Goal: Task Accomplishment & Management: Manage account settings

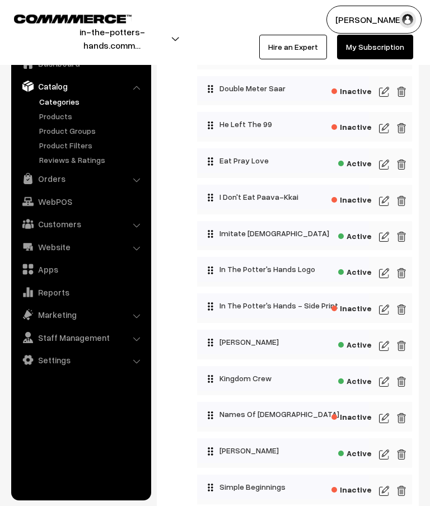
scroll to position [567, 0]
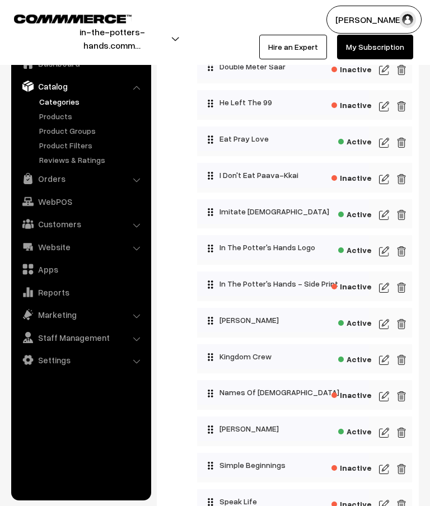
click at [384, 363] on img at bounding box center [384, 359] width 10 height 13
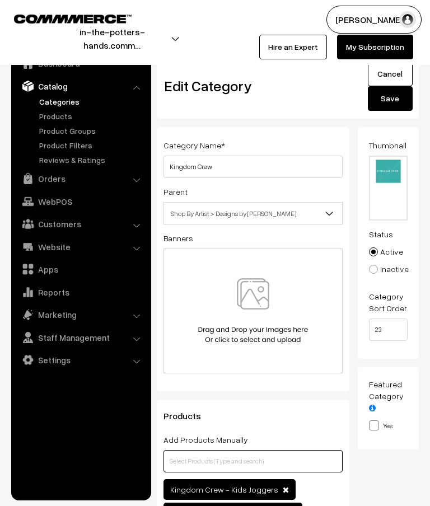
click at [281, 462] on input "text" at bounding box center [252, 461] width 179 height 22
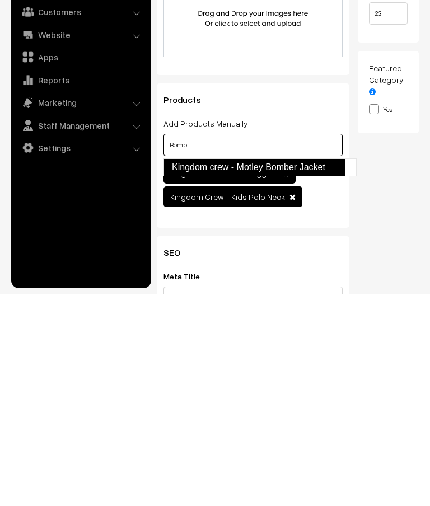
click at [321, 370] on link "Kingdom crew - Motley Bomber Jacket" at bounding box center [254, 379] width 182 height 18
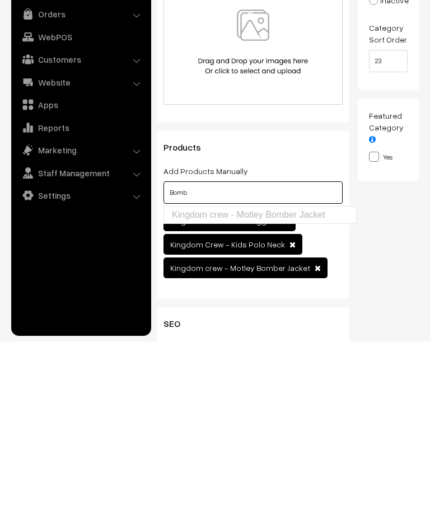
type input "Bomb"
click at [347, 295] on div "Products Add Products Manually Bomb Kingdom Crew - Kids Joggers Product Name" at bounding box center [253, 379] width 192 height 168
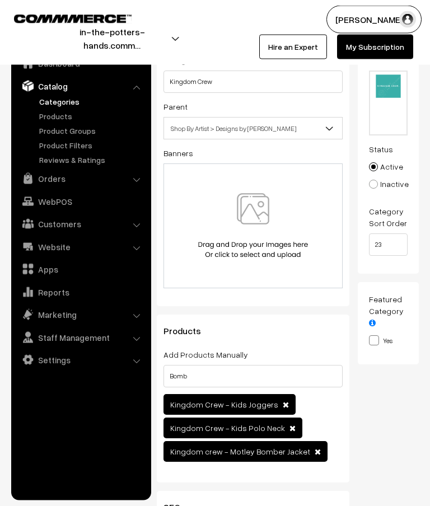
scroll to position [0, 0]
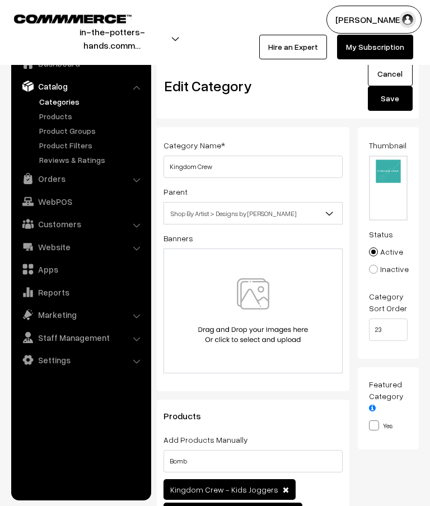
click at [397, 101] on button "Save" at bounding box center [389, 98] width 45 height 25
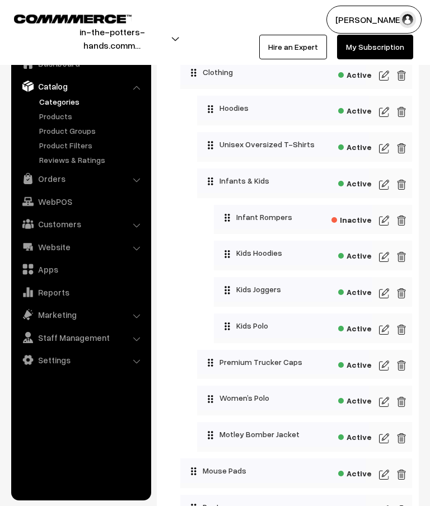
scroll to position [1424, 0]
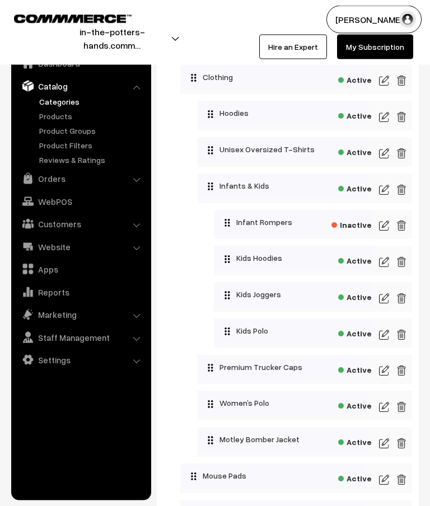
click at [388, 446] on img at bounding box center [384, 443] width 10 height 13
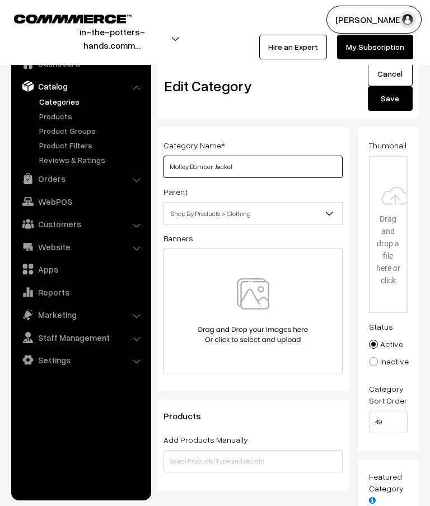
click at [260, 165] on input "Motley Bomber Jacket" at bounding box center [252, 166] width 179 height 22
type input "M"
click at [391, 73] on link "Cancel" at bounding box center [389, 74] width 45 height 25
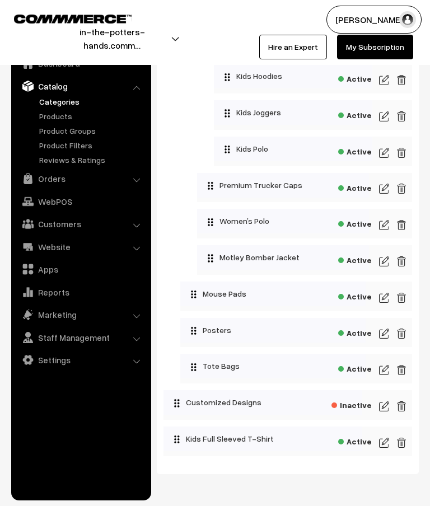
scroll to position [1610, 0]
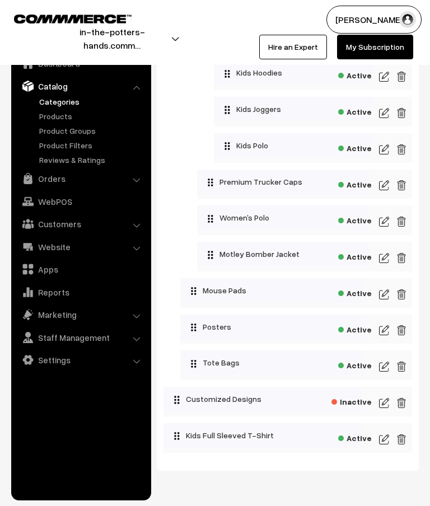
click at [386, 262] on img at bounding box center [384, 257] width 10 height 13
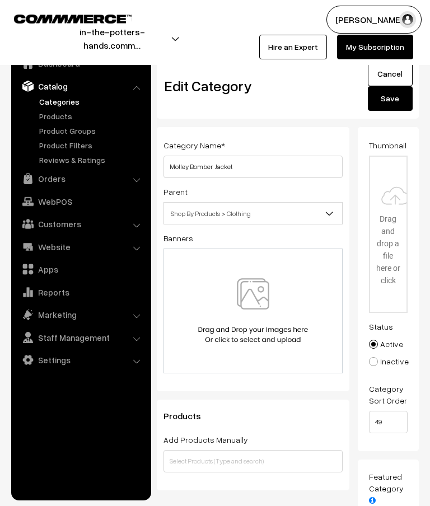
click at [305, 217] on span "Shop By Products > Clothing" at bounding box center [253, 214] width 178 height 20
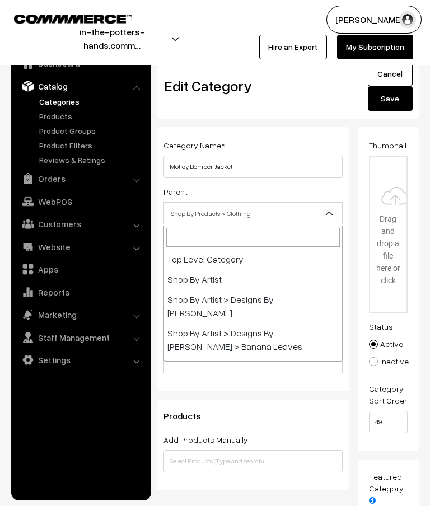
scroll to position [1161, 0]
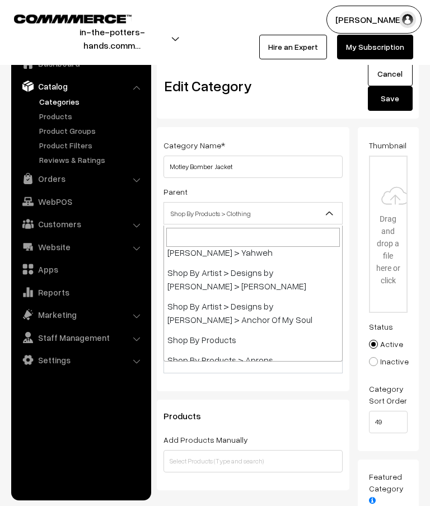
select select "50"
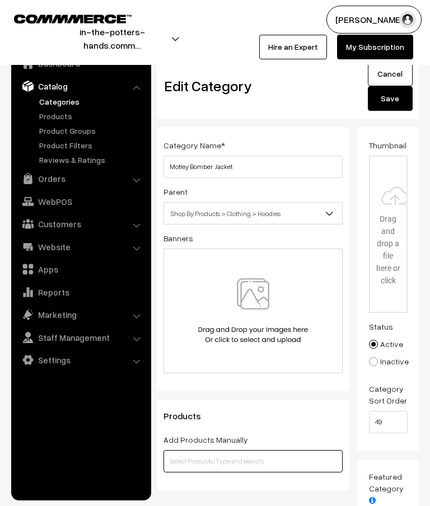
click at [299, 461] on input "text" at bounding box center [252, 461] width 179 height 22
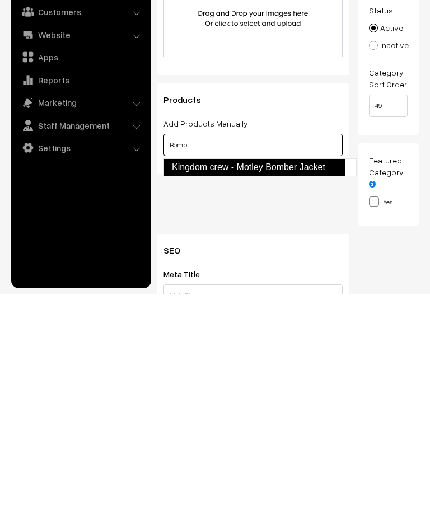
click at [313, 370] on link "Kingdom crew - Motley Bomber Jacket" at bounding box center [254, 379] width 182 height 18
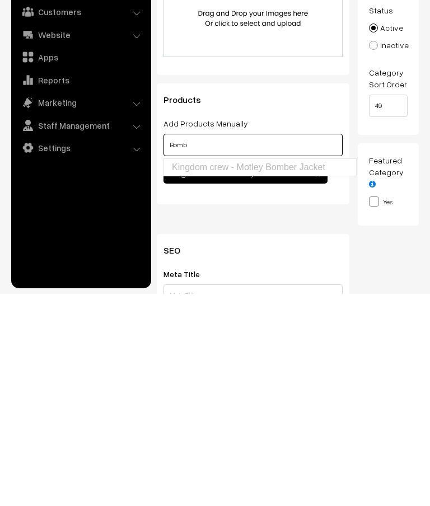
type input "Bomb"
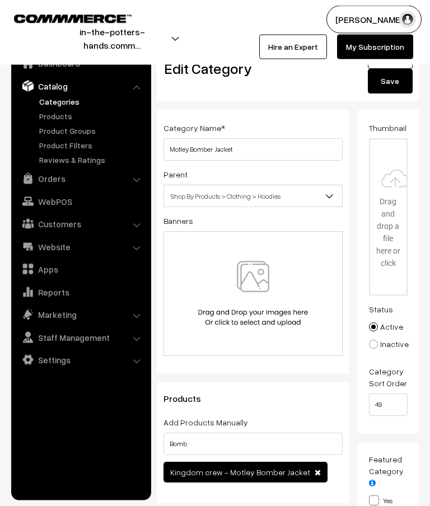
scroll to position [0, 0]
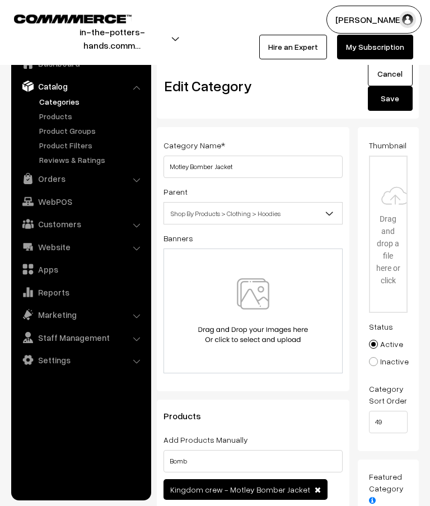
click at [397, 100] on button "Save" at bounding box center [389, 98] width 45 height 25
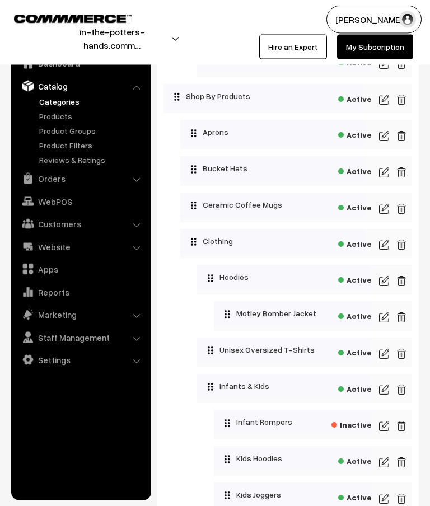
scroll to position [1262, 0]
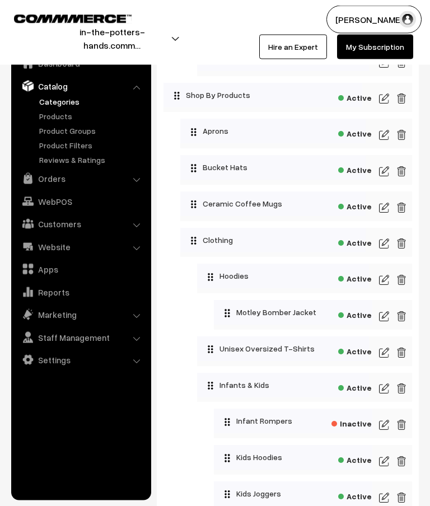
click at [388, 284] on img at bounding box center [384, 279] width 10 height 13
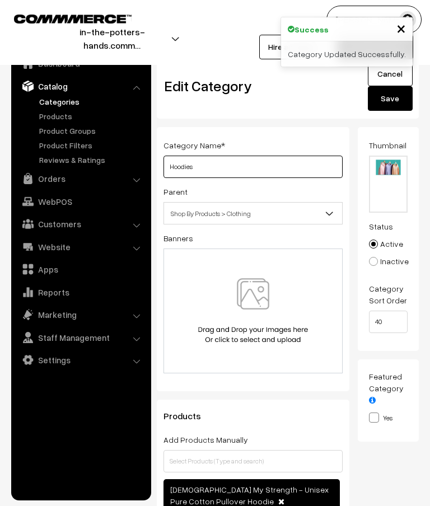
click at [262, 171] on input "Hoodies" at bounding box center [252, 166] width 179 height 22
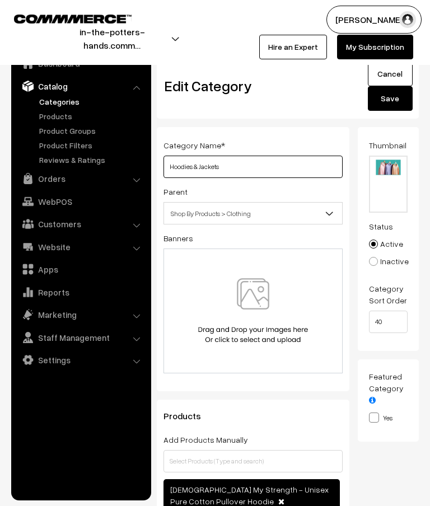
type input "Hoodies & Jackets"
click at [399, 101] on button "Save" at bounding box center [389, 98] width 45 height 25
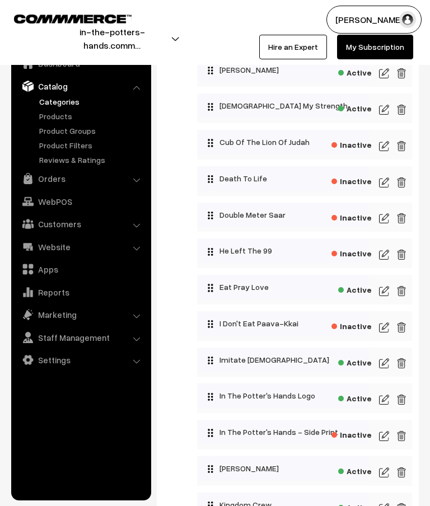
scroll to position [411, 0]
